Goal: Obtain resource: Download file/media

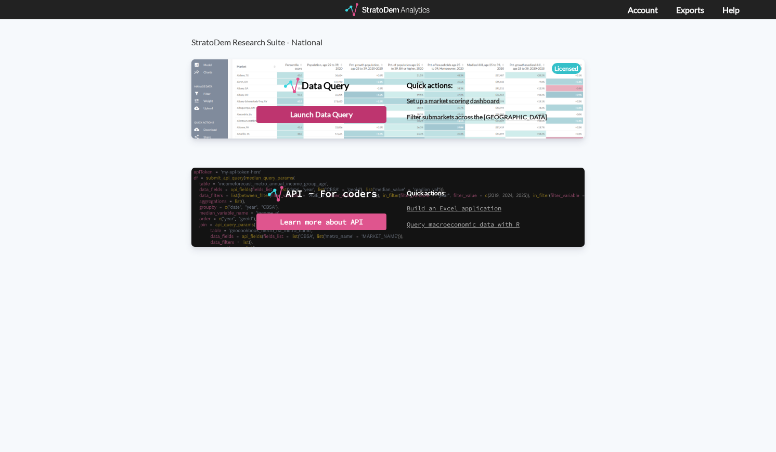
click at [321, 110] on div "Launch Data Query" at bounding box center [321, 114] width 130 height 17
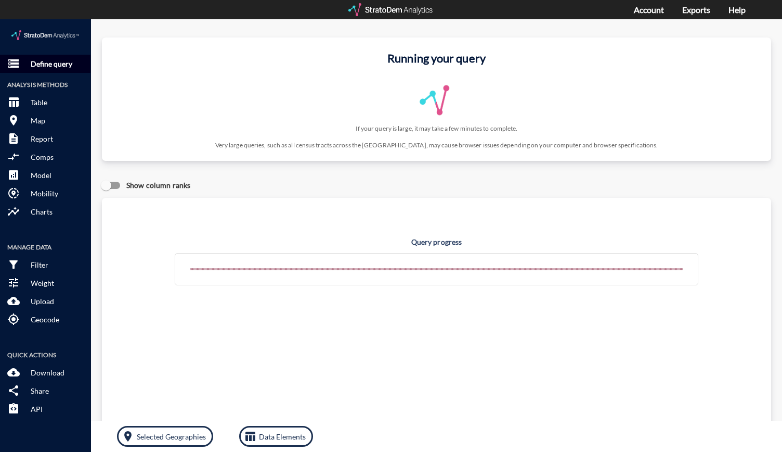
click p "Define query"
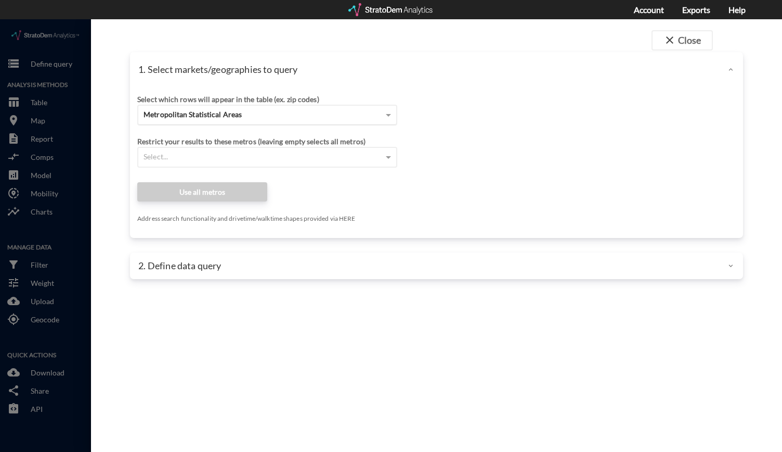
click span "Metropolitan Statistical Areas"
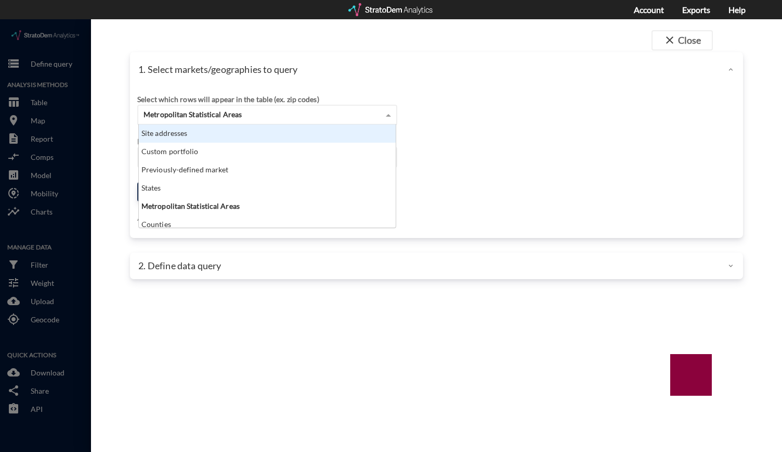
click div "Site addresses"
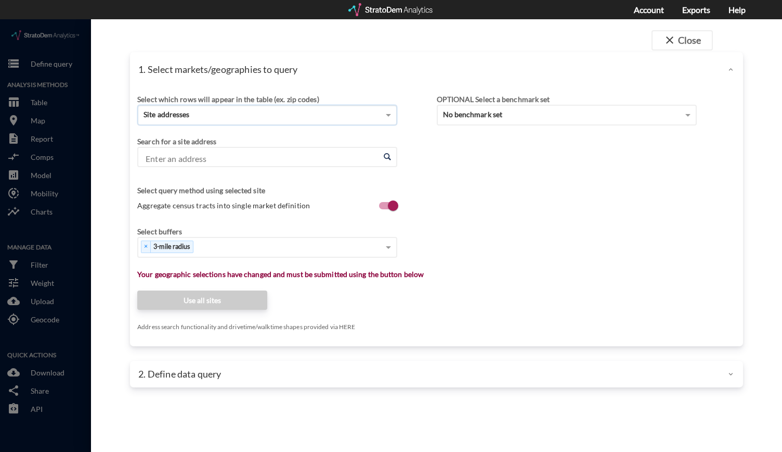
click input "Enter an address"
paste input "10000 S Gardens Dr"
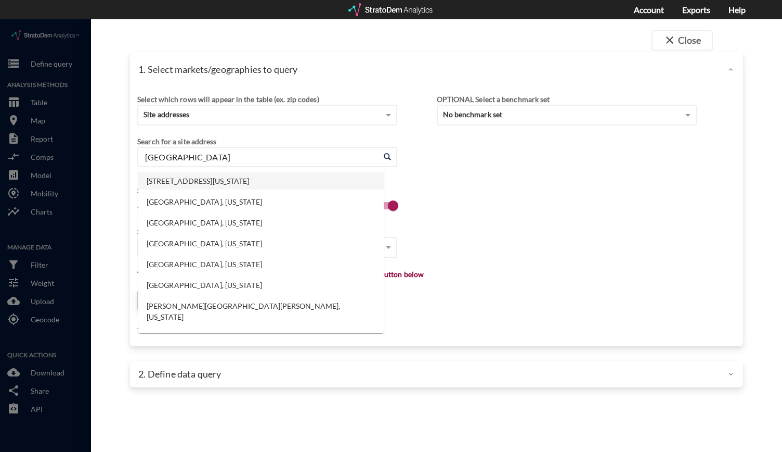
click li "10000 S Gardens Dr, Palm Beach Gardens, Florida"
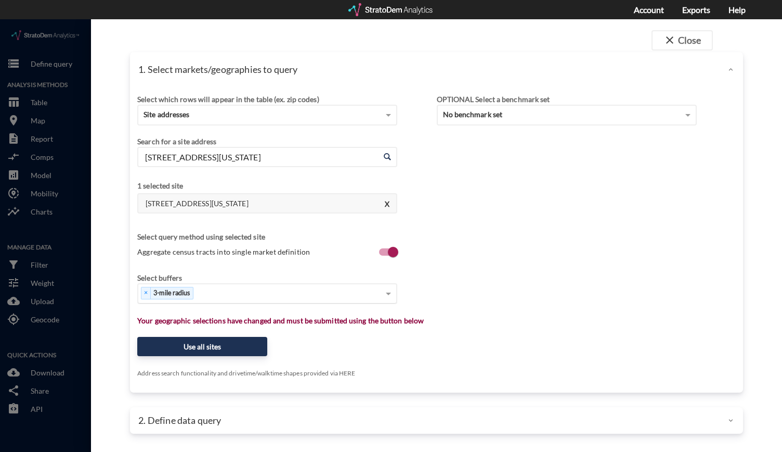
type input "10000 S Gardens Dr, Palm Beach Gardens, Florida"
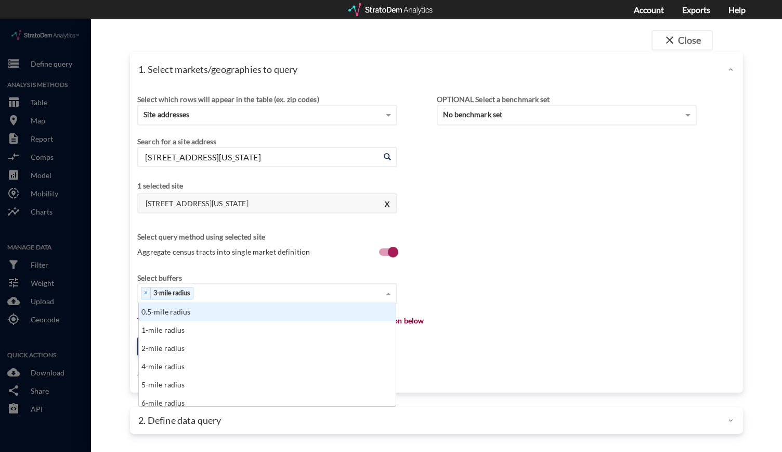
click div "× 3-mile radius"
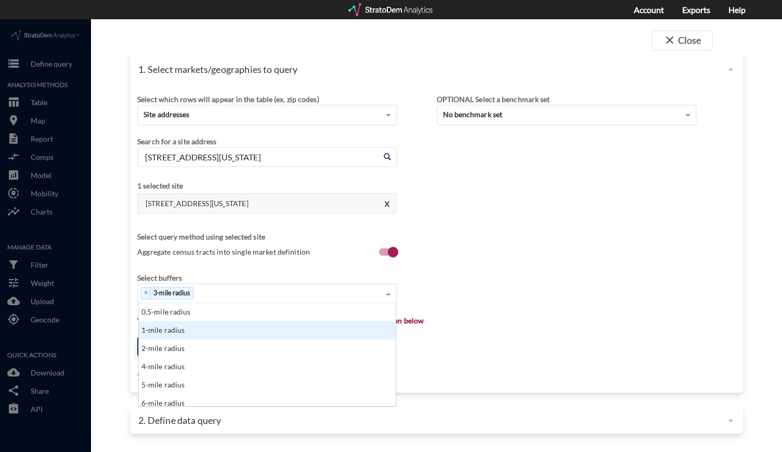
click div "1-mile radius"
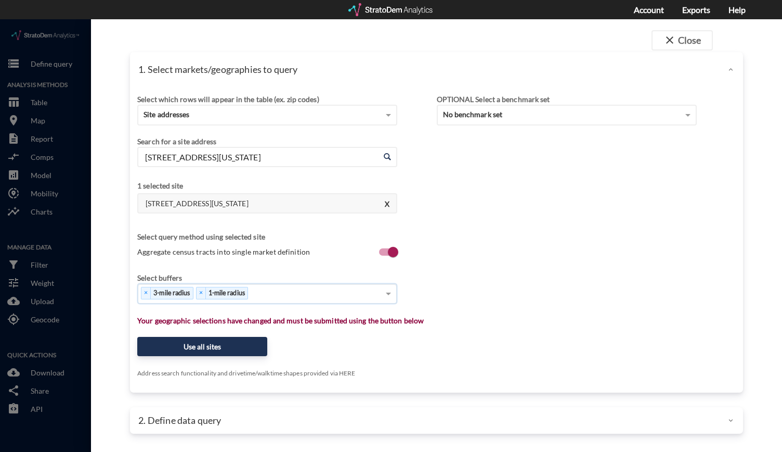
click div "× 3-mile radius × 1-mile radius"
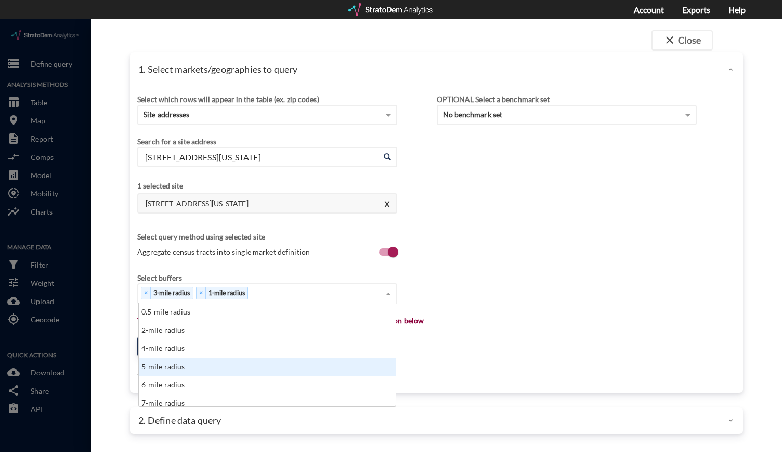
click div "5-mile radius"
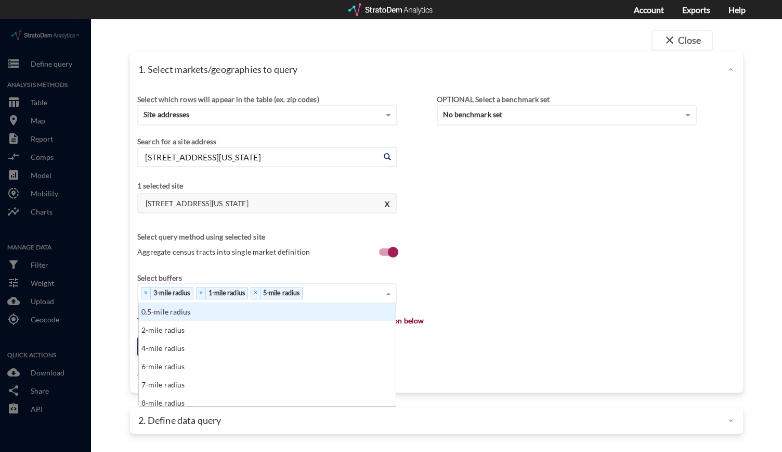
click div "× 3-mile radius × 1-mile radius × 5-mile radius"
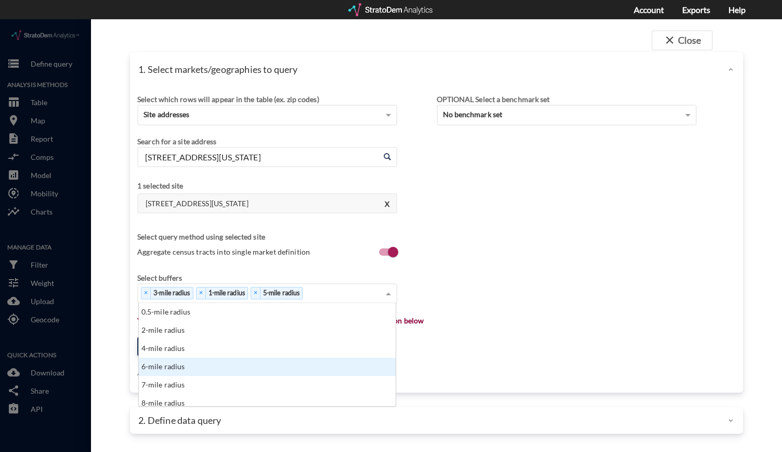
scroll to position [50, 0]
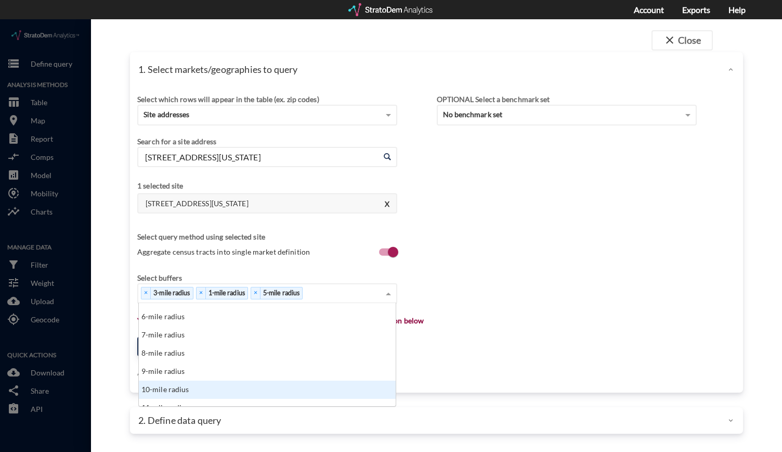
click div "10-mile radius"
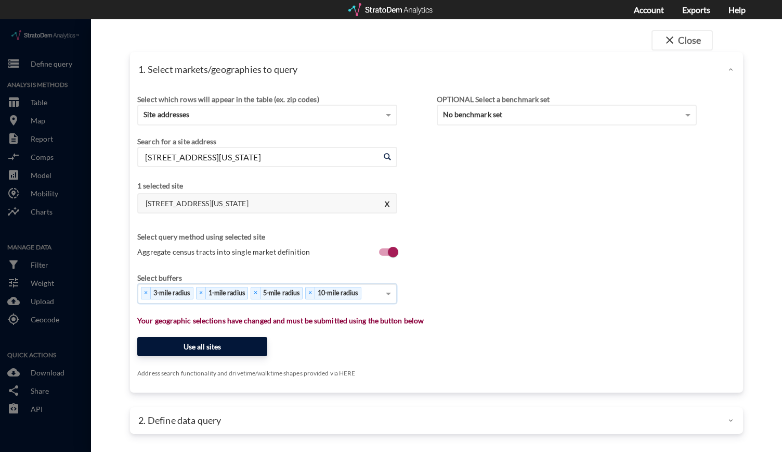
click button "Use all sites"
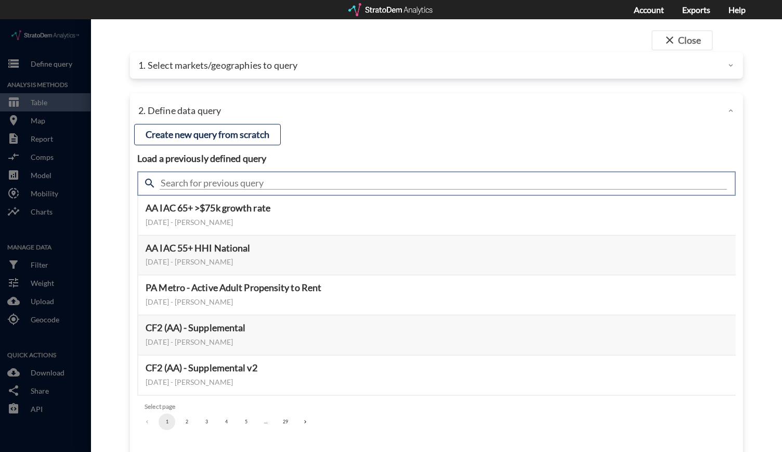
click input "text"
type input "housing demand"
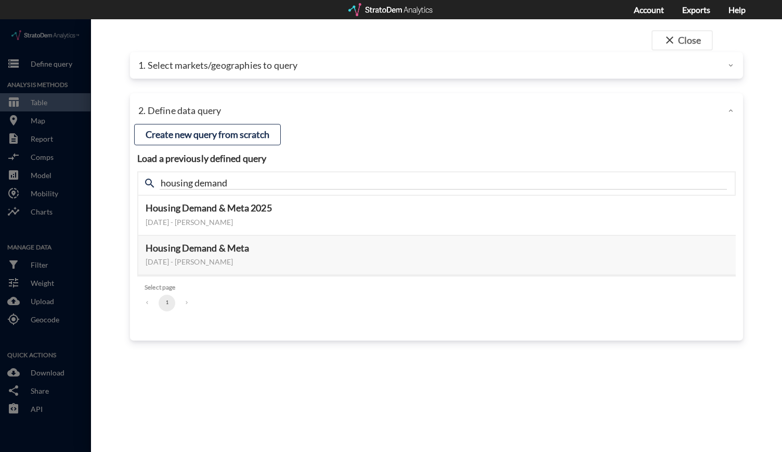
click div "close Close 1. Select markets/geographies to query Select which rows will appea…"
click button "Select this query"
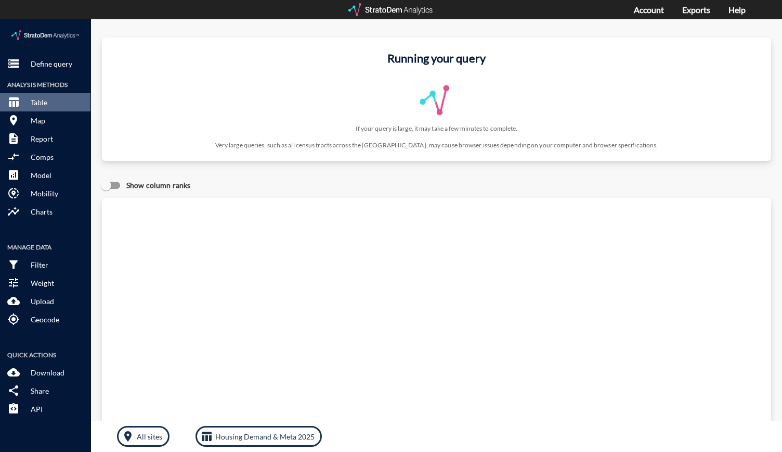
click div "Show column ranks"
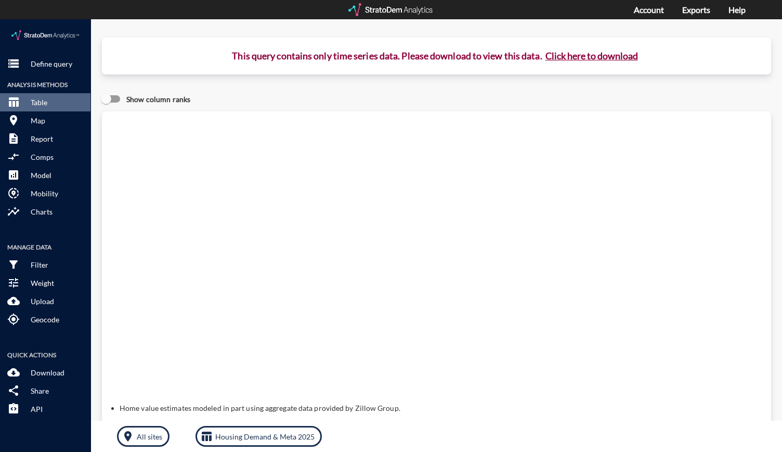
click button "Click here to download"
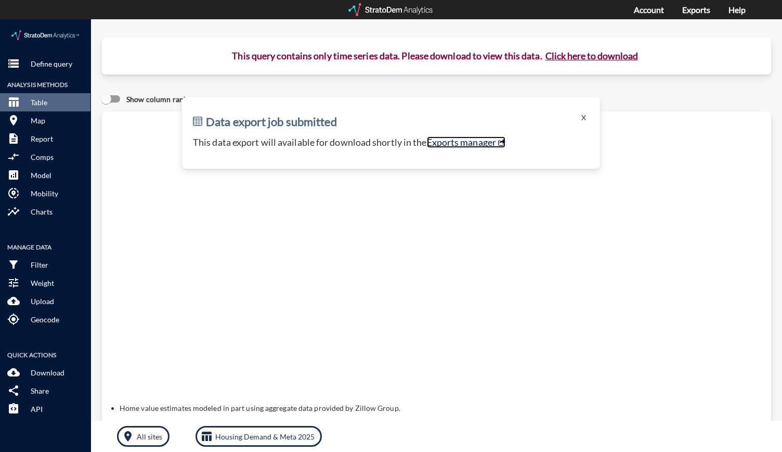
click link "Exports manager"
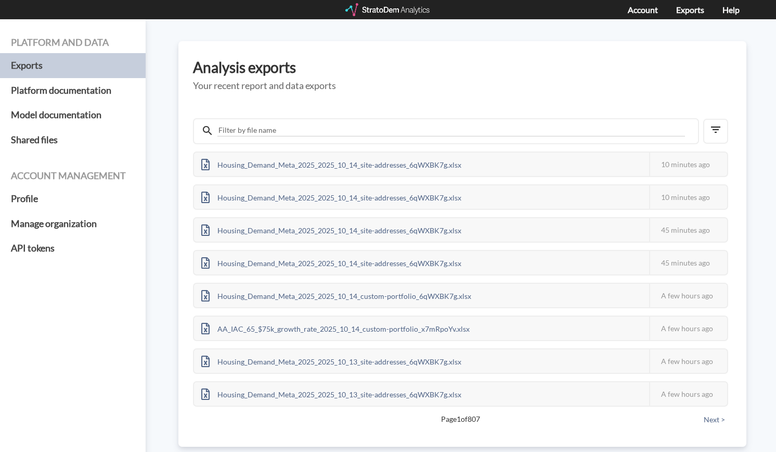
click at [734, 183] on div "Platform and data Exports Platform documentation Model documentation Shared fil…" at bounding box center [388, 235] width 776 height 432
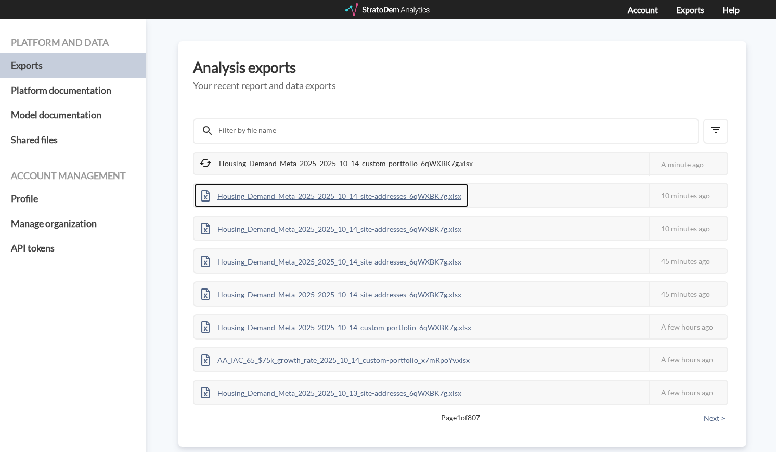
click at [453, 195] on div "Housing_Demand_Meta_2025_2025_10_14_site-addresses_6qWXBK7g.xlsx" at bounding box center [331, 195] width 275 height 23
